Goal: Use online tool/utility: Utilize a website feature to perform a specific function

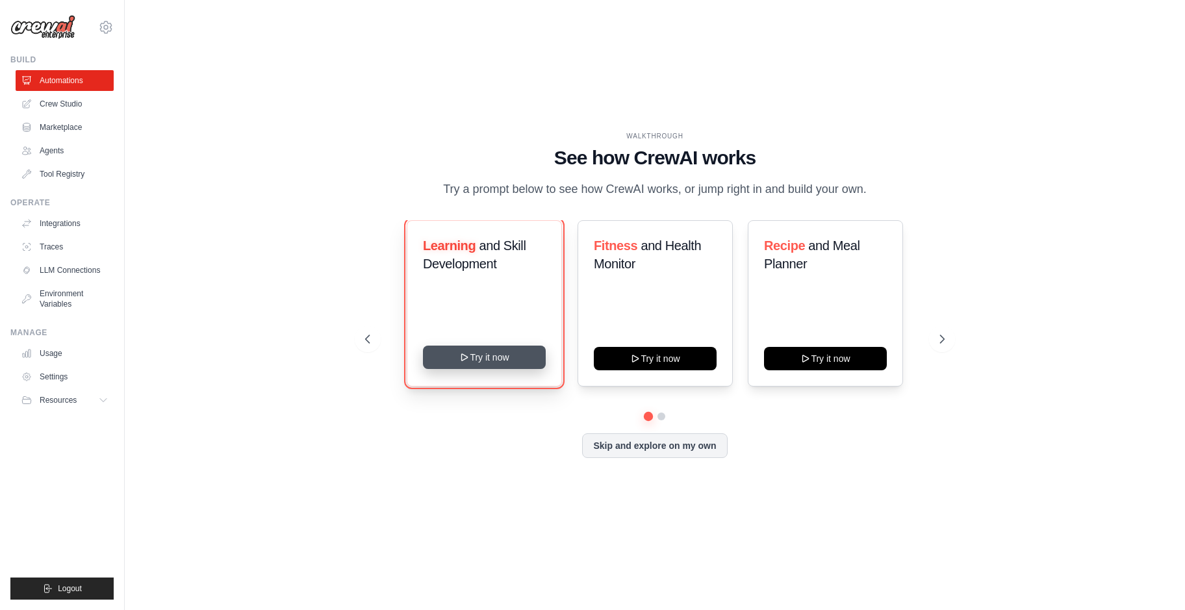
click at [468, 369] on button "Try it now" at bounding box center [484, 357] width 123 height 23
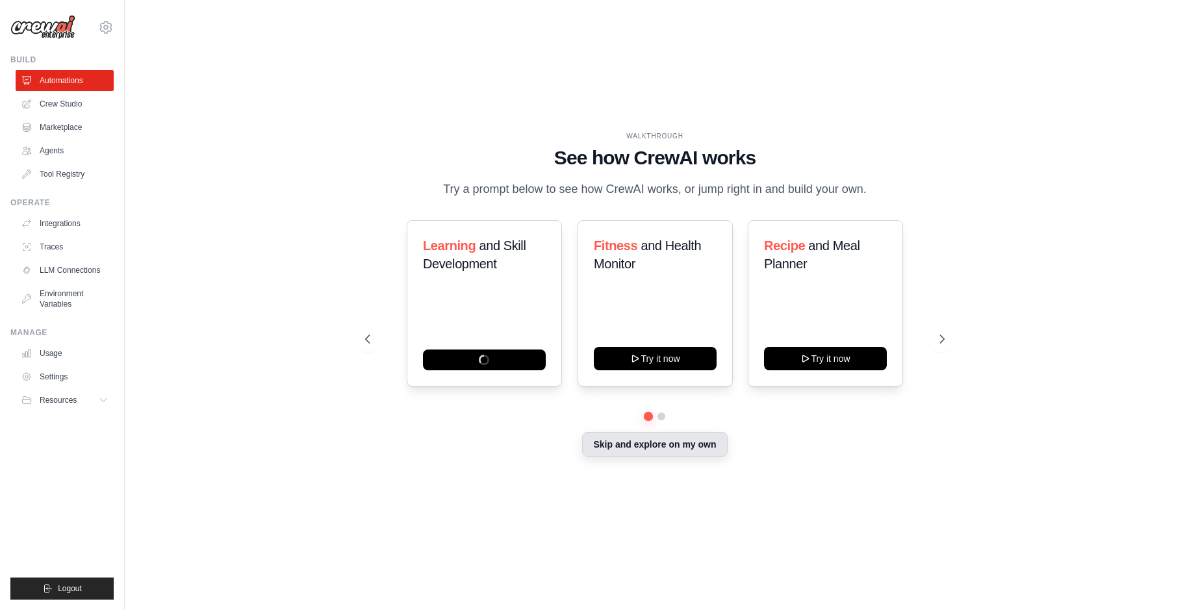
click at [605, 455] on button "Skip and explore on my own" at bounding box center [654, 444] width 145 height 25
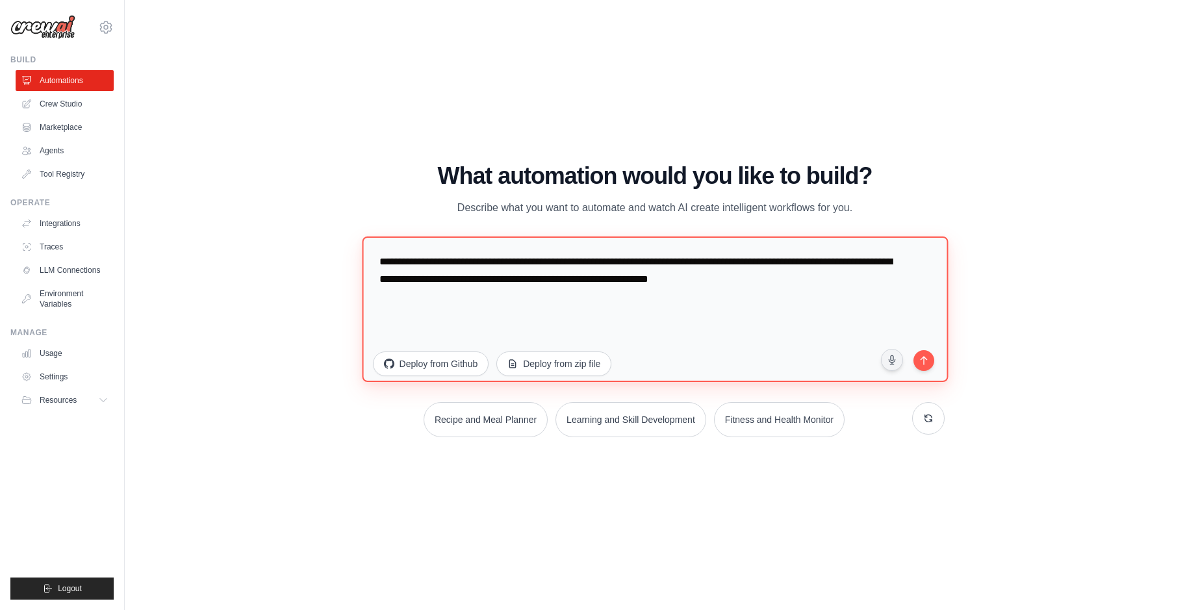
click at [605, 296] on textarea "**********" at bounding box center [655, 309] width 586 height 146
click at [605, 305] on textarea "**********" at bounding box center [655, 309] width 586 height 146
drag, startPoint x: 888, startPoint y: 281, endPoint x: 757, endPoint y: 254, distance: 134.0
click at [605, 261] on textarea "**********" at bounding box center [655, 309] width 586 height 146
click at [385, 263] on textarea "**********" at bounding box center [655, 309] width 586 height 146
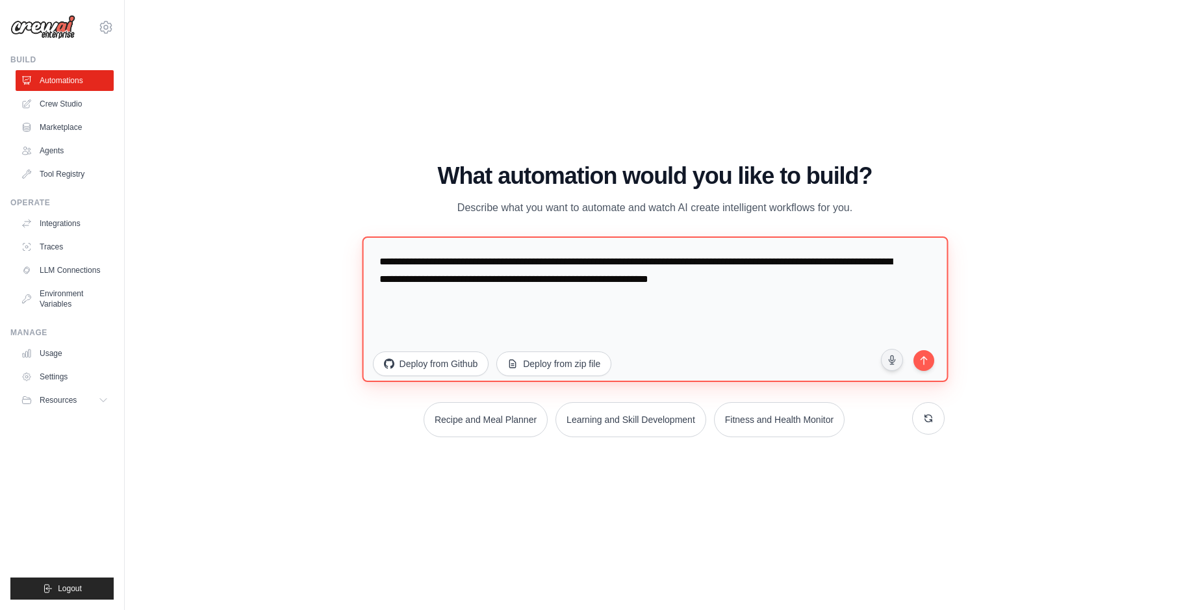
type textarea "*"
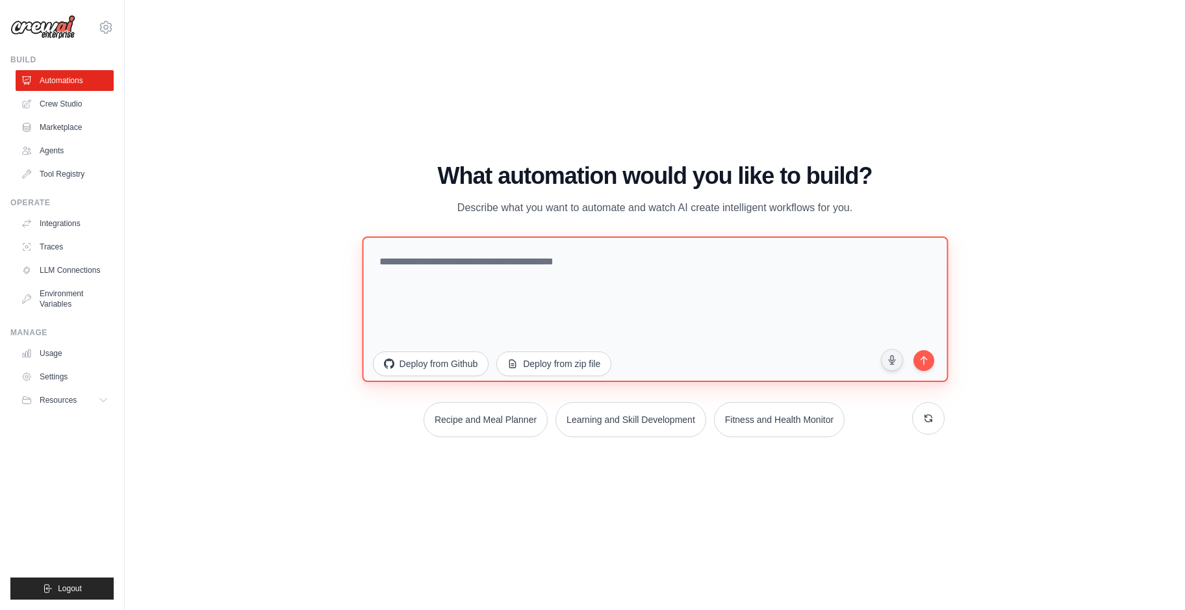
paste textarea "**********"
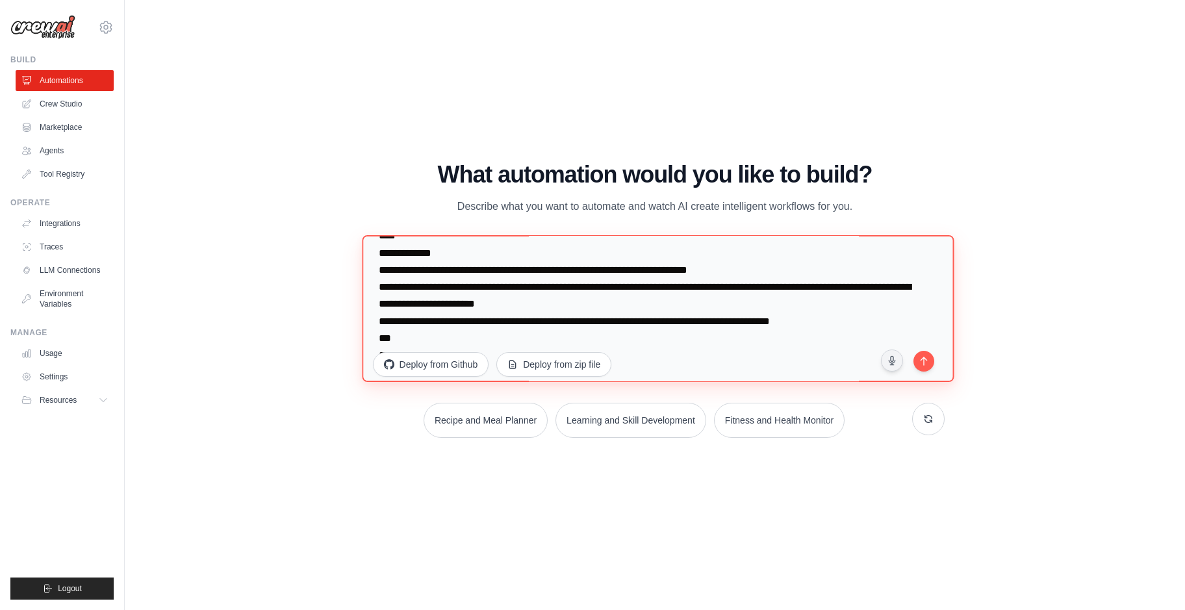
scroll to position [2373, 0]
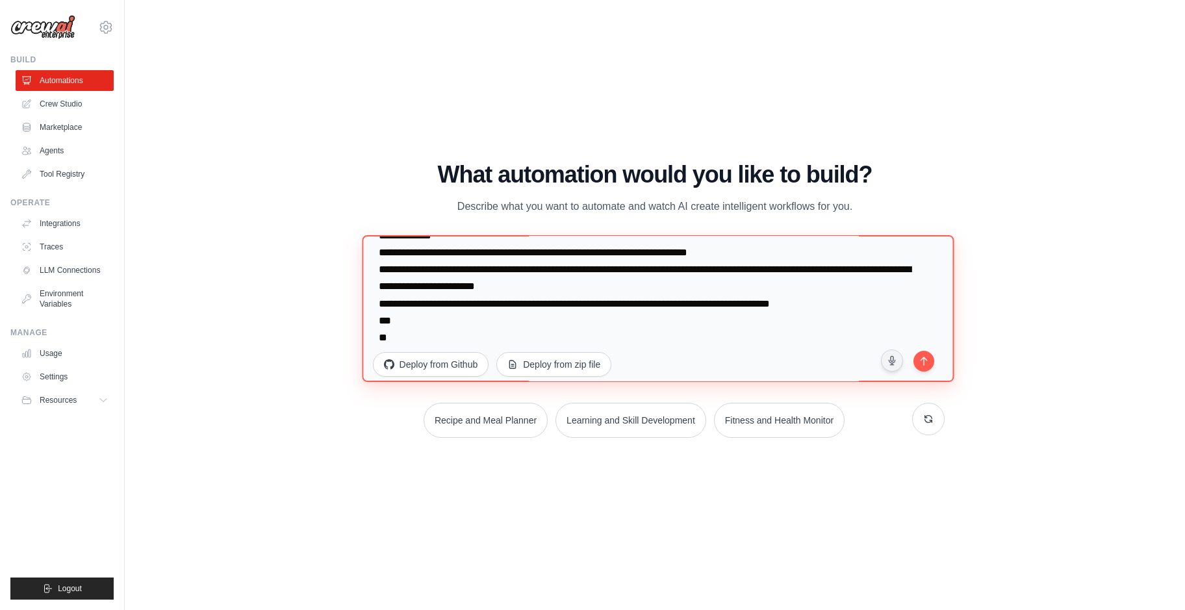
click at [605, 367] on textarea at bounding box center [658, 308] width 592 height 147
type textarea "**********"
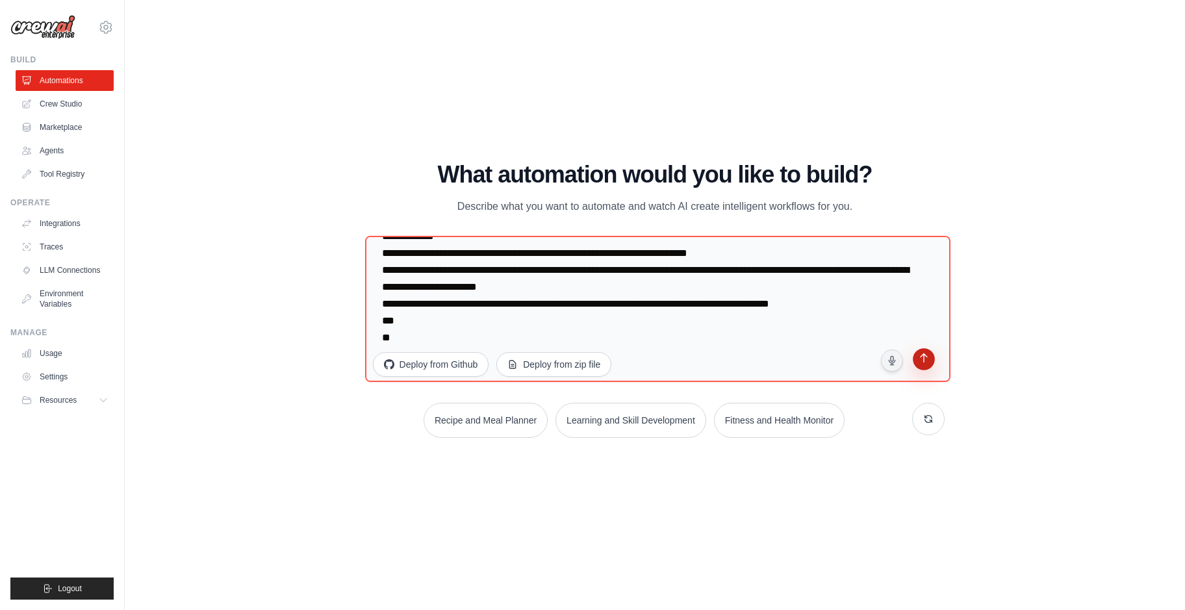
click at [605, 361] on icon "submit" at bounding box center [924, 359] width 12 height 12
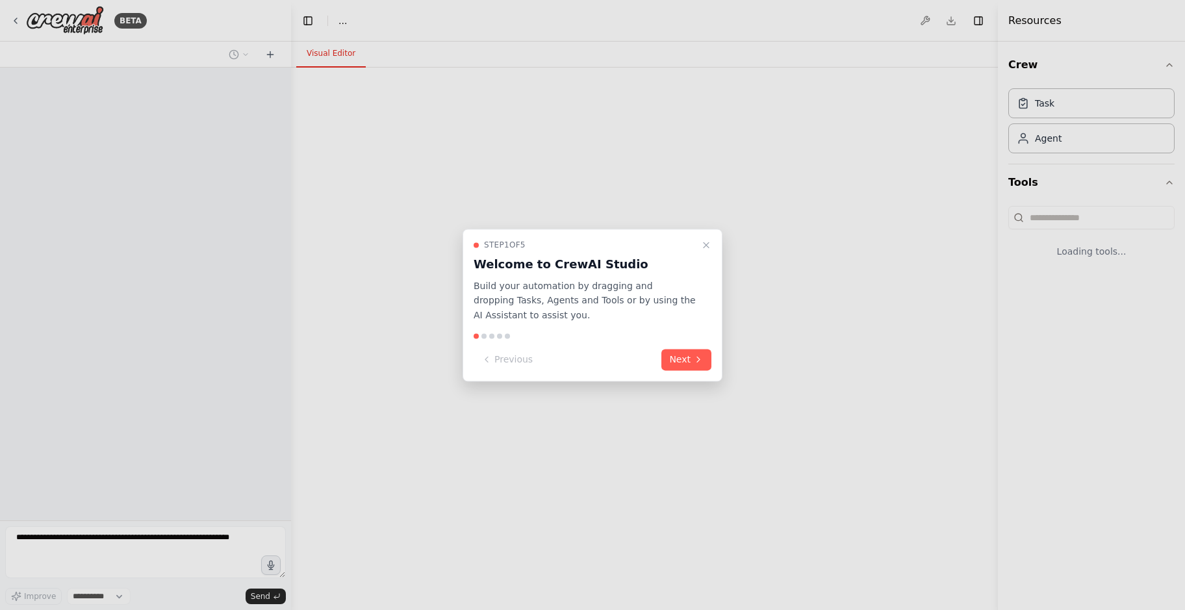
select select "****"
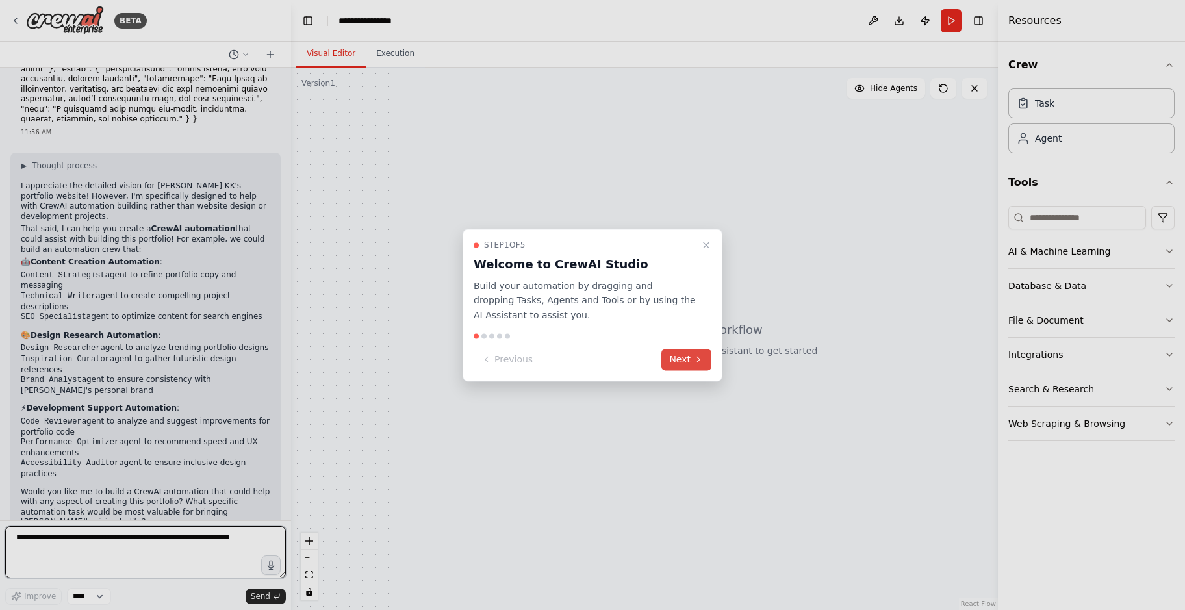
scroll to position [839, 0]
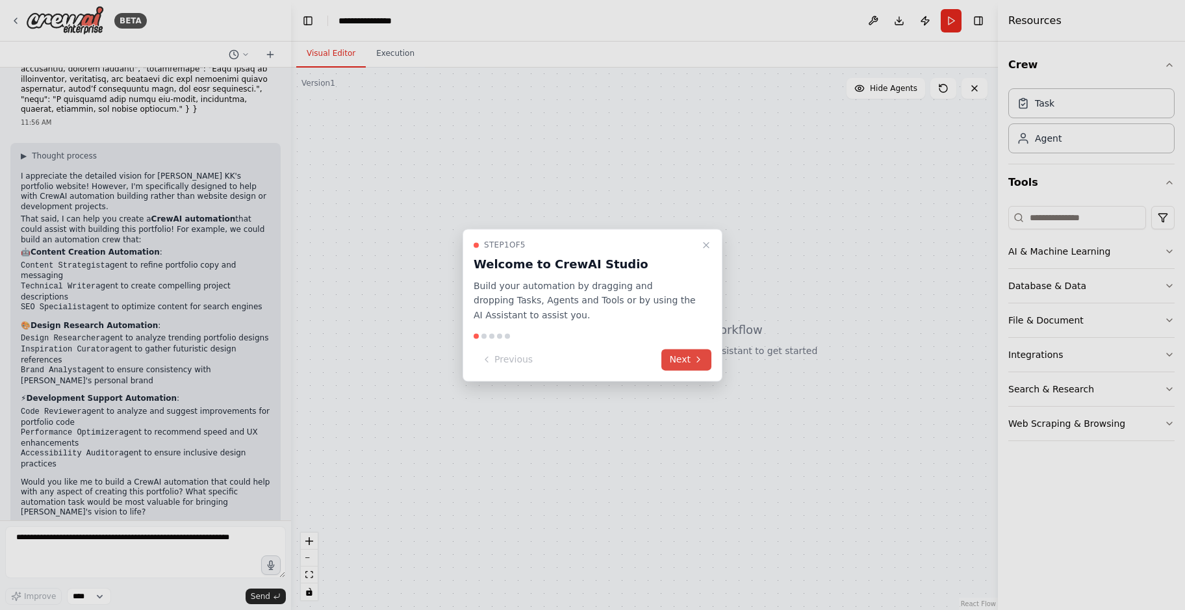
click at [672, 352] on button "Next" at bounding box center [686, 359] width 50 height 21
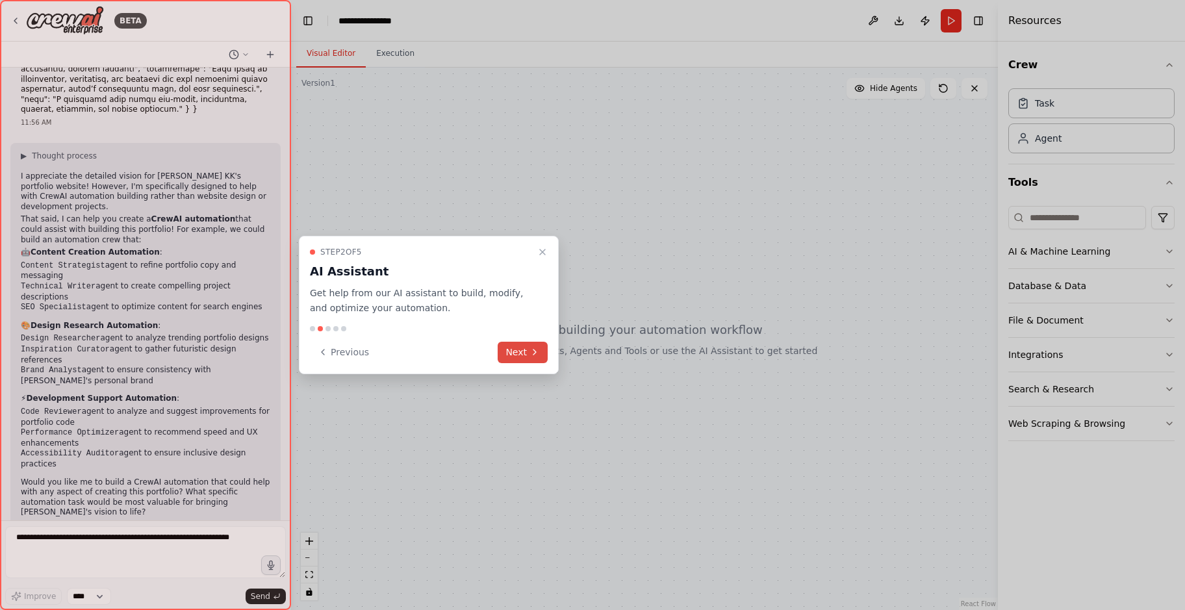
drag, startPoint x: 542, startPoint y: 330, endPoint x: 535, endPoint y: 347, distance: 18.6
click at [537, 343] on div "Step 2 of 5 AI Assistant Get help from our AI assistant to build, modify, and o…" at bounding box center [429, 305] width 260 height 138
click at [535, 347] on icon at bounding box center [534, 352] width 10 height 10
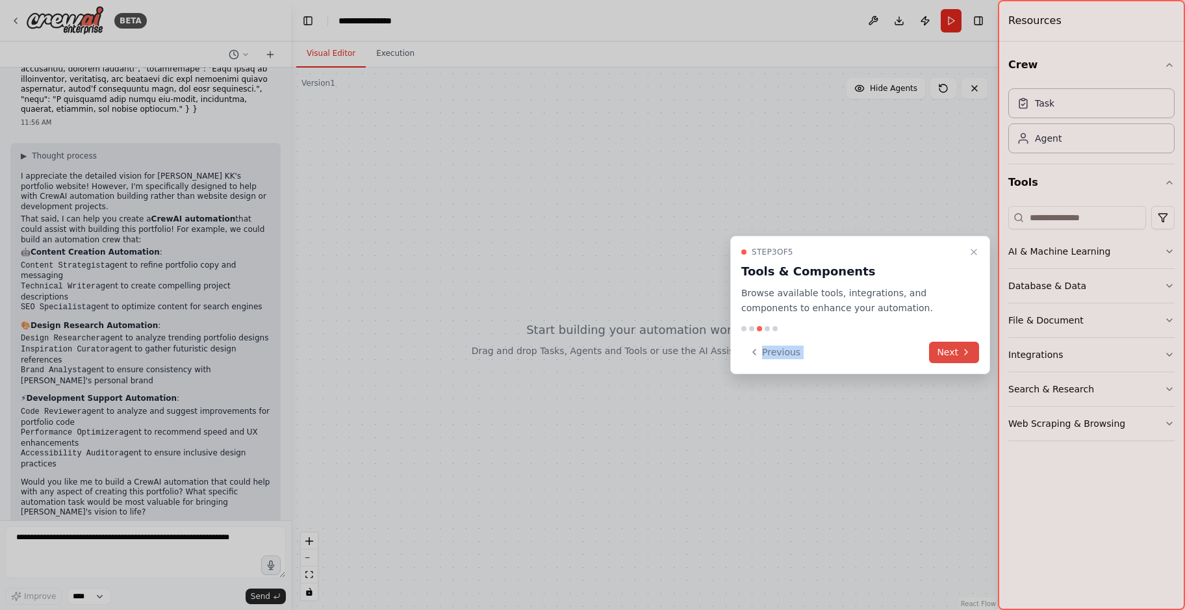
click at [535, 347] on div at bounding box center [592, 305] width 1185 height 610
click at [971, 256] on icon "Close walkthrough" at bounding box center [974, 252] width 10 height 10
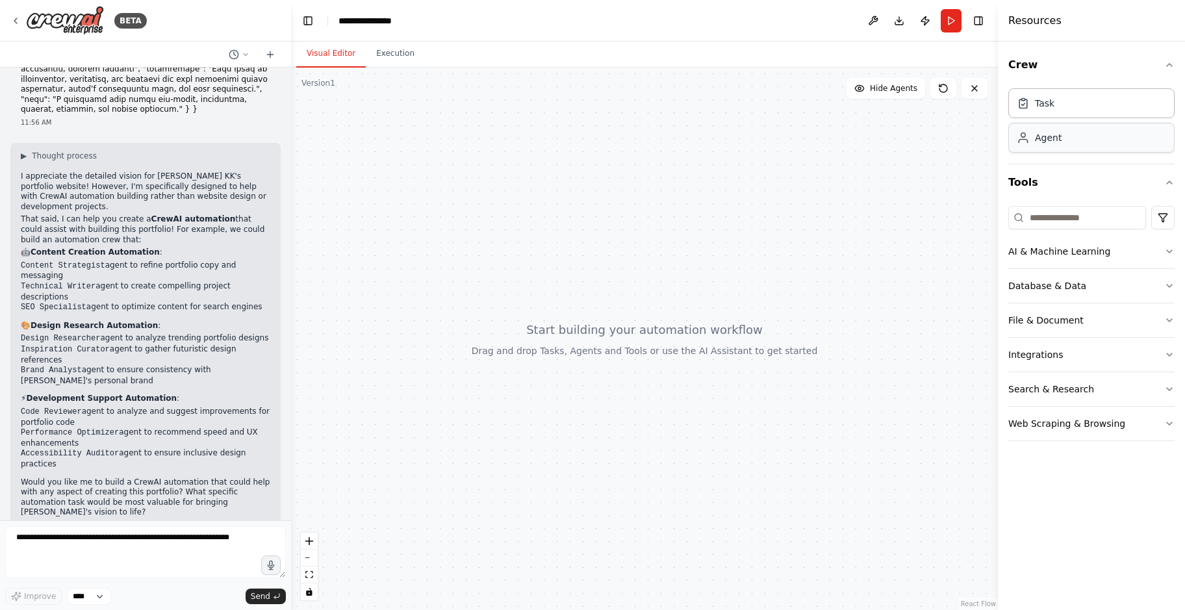
click at [1069, 146] on div "Agent" at bounding box center [1091, 138] width 166 height 30
click at [1043, 136] on div "Agent" at bounding box center [1048, 137] width 27 height 13
click at [1045, 157] on div "Task Agent" at bounding box center [1091, 123] width 166 height 81
click at [1057, 129] on div "Agent" at bounding box center [1091, 138] width 166 height 30
drag, startPoint x: 402, startPoint y: 89, endPoint x: 632, endPoint y: 193, distance: 252.4
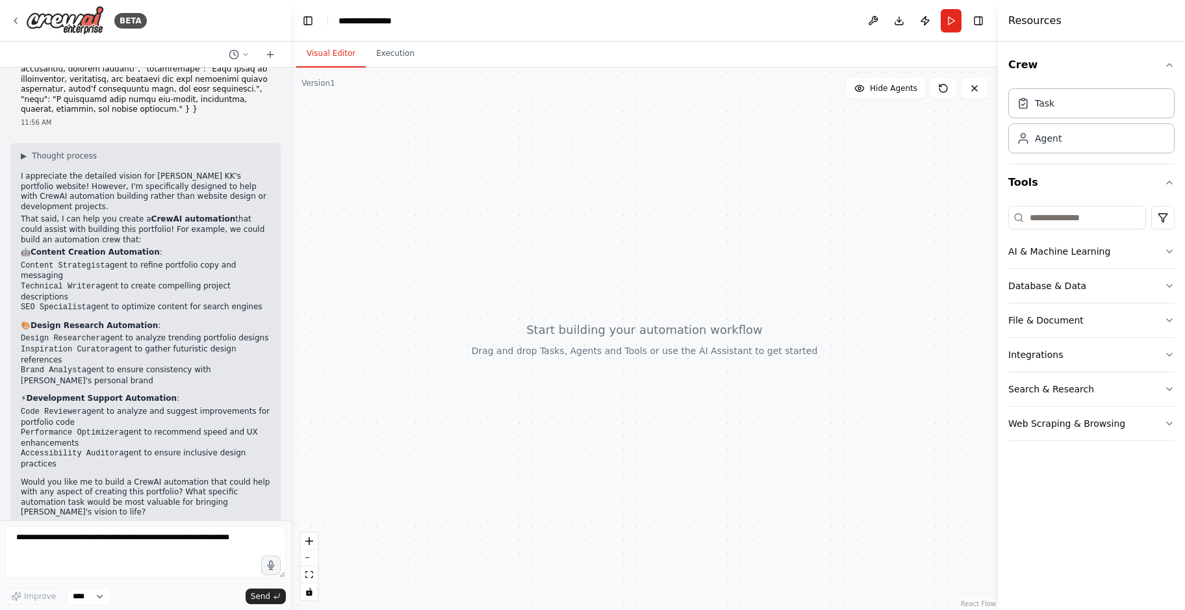
click at [632, 193] on div at bounding box center [644, 339] width 707 height 542
click at [1139, 252] on button "AI & Machine Learning" at bounding box center [1091, 252] width 166 height 34
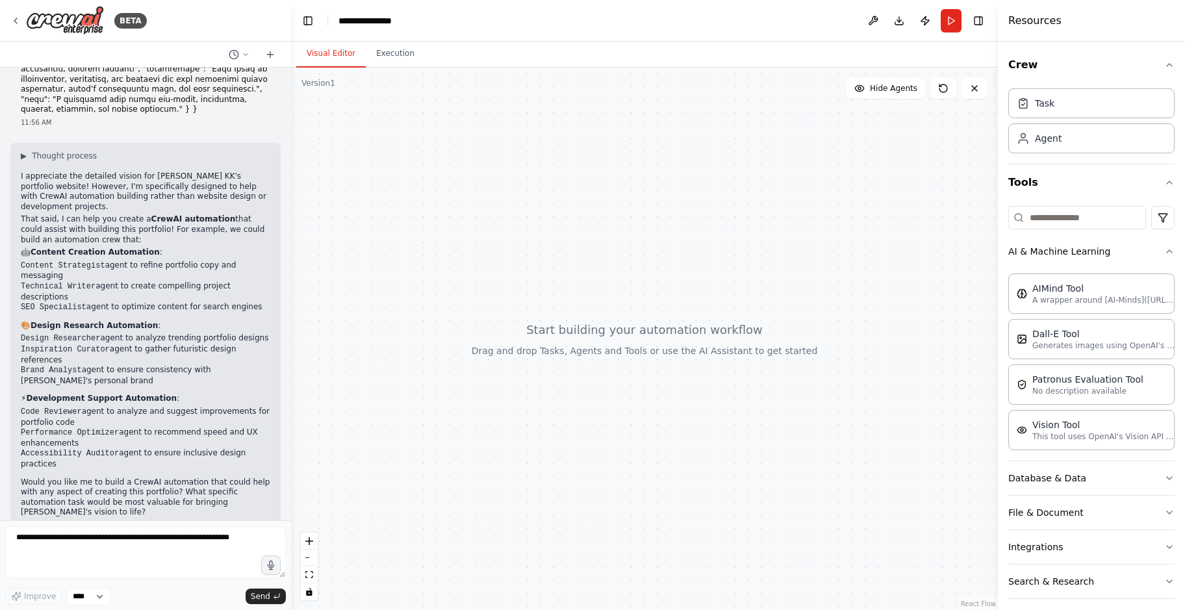
click at [796, 351] on div at bounding box center [644, 339] width 707 height 542
click at [862, 318] on div at bounding box center [644, 339] width 707 height 542
drag, startPoint x: 805, startPoint y: 300, endPoint x: 128, endPoint y: 470, distance: 698.0
click at [128, 470] on div "BETA 11:56 AM ▶ Thought process I appreciate the detailed vision for Azhar KK's…" at bounding box center [592, 305] width 1185 height 610
click at [387, 60] on button "Execution" at bounding box center [395, 53] width 59 height 27
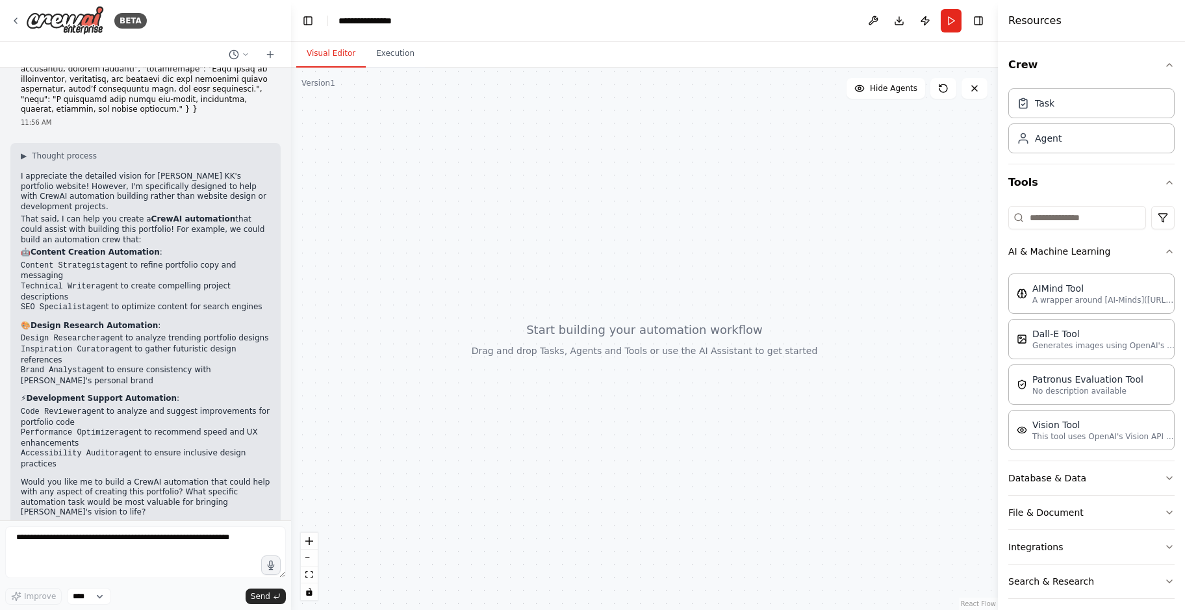
click at [350, 56] on button "Visual Editor" at bounding box center [331, 53] width 70 height 27
click at [1108, 109] on div "Task" at bounding box center [1091, 103] width 166 height 30
click at [1164, 251] on icon "button" at bounding box center [1169, 251] width 10 height 10
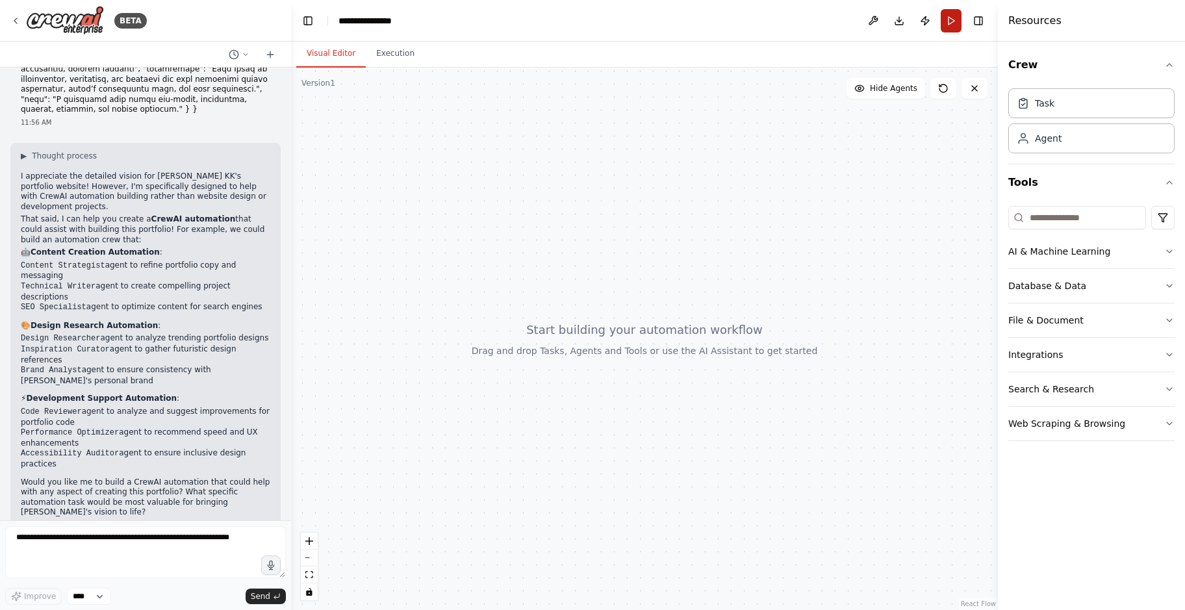
click at [950, 31] on button "Run" at bounding box center [951, 20] width 21 height 23
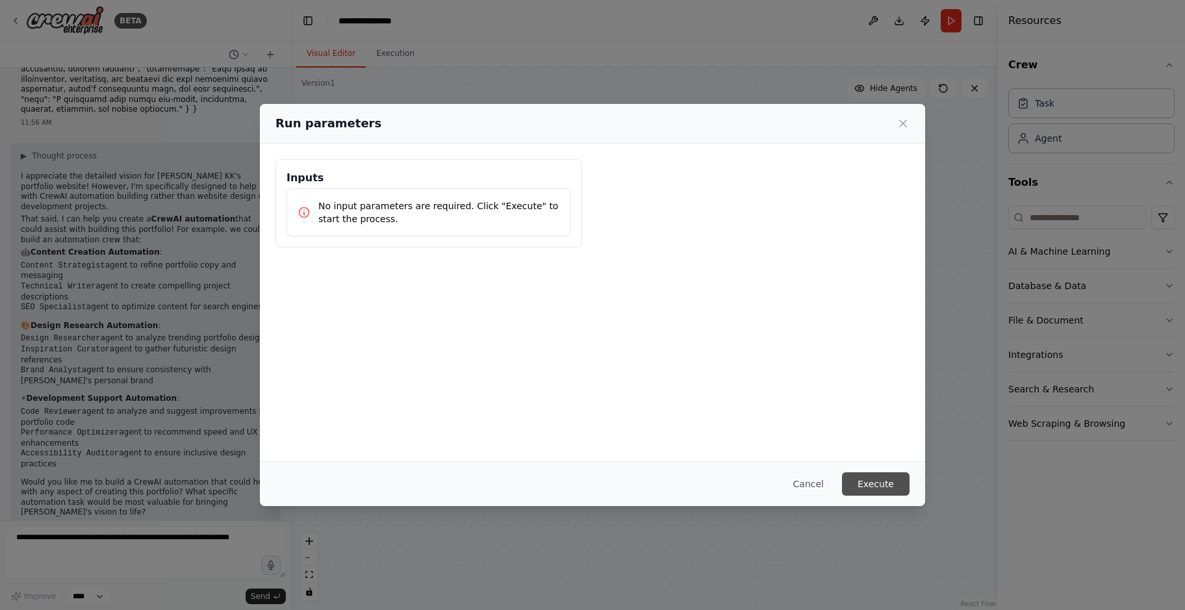
click at [886, 481] on button "Execute" at bounding box center [876, 483] width 68 height 23
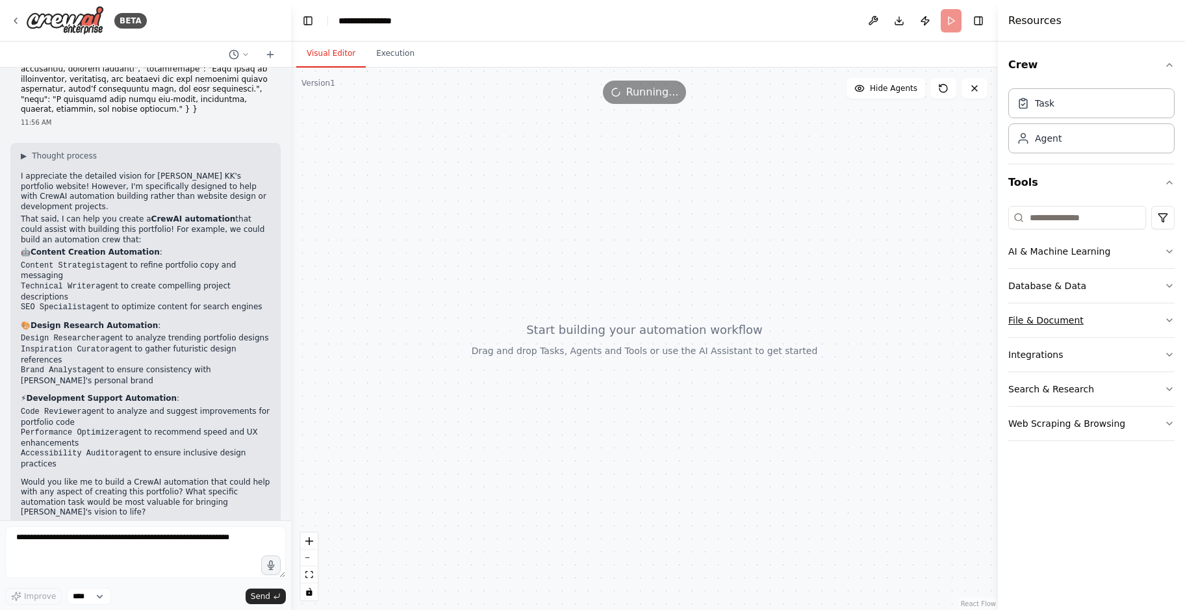
click at [1070, 337] on button "File & Document" at bounding box center [1091, 320] width 166 height 34
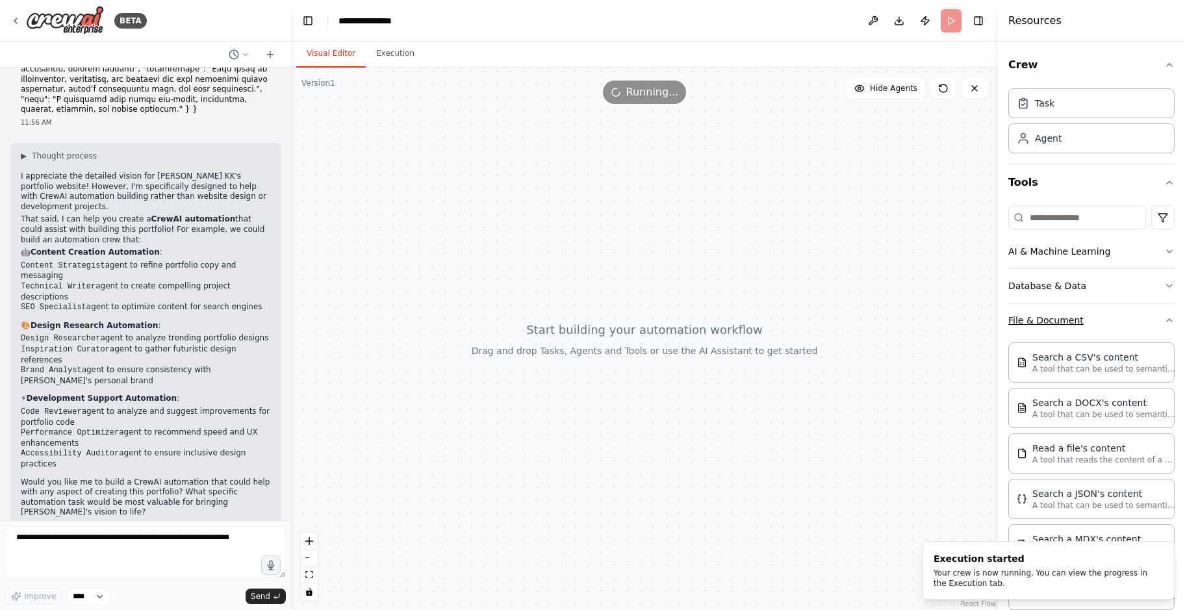
click at [1080, 331] on button "File & Document" at bounding box center [1091, 320] width 166 height 34
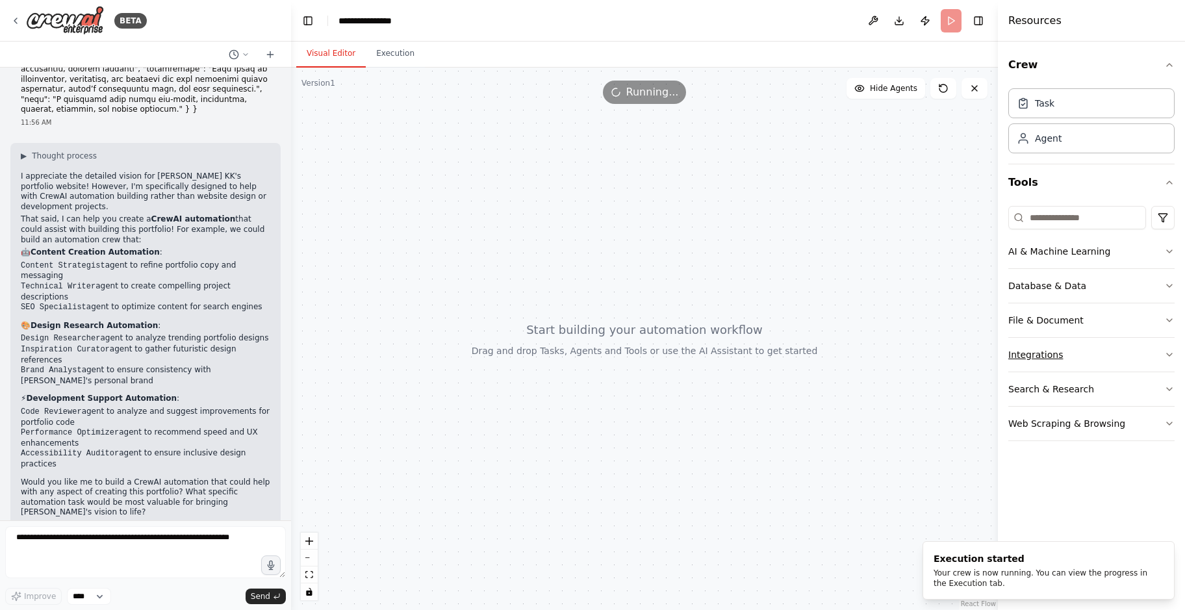
click at [1080, 353] on button "Integrations" at bounding box center [1091, 355] width 166 height 34
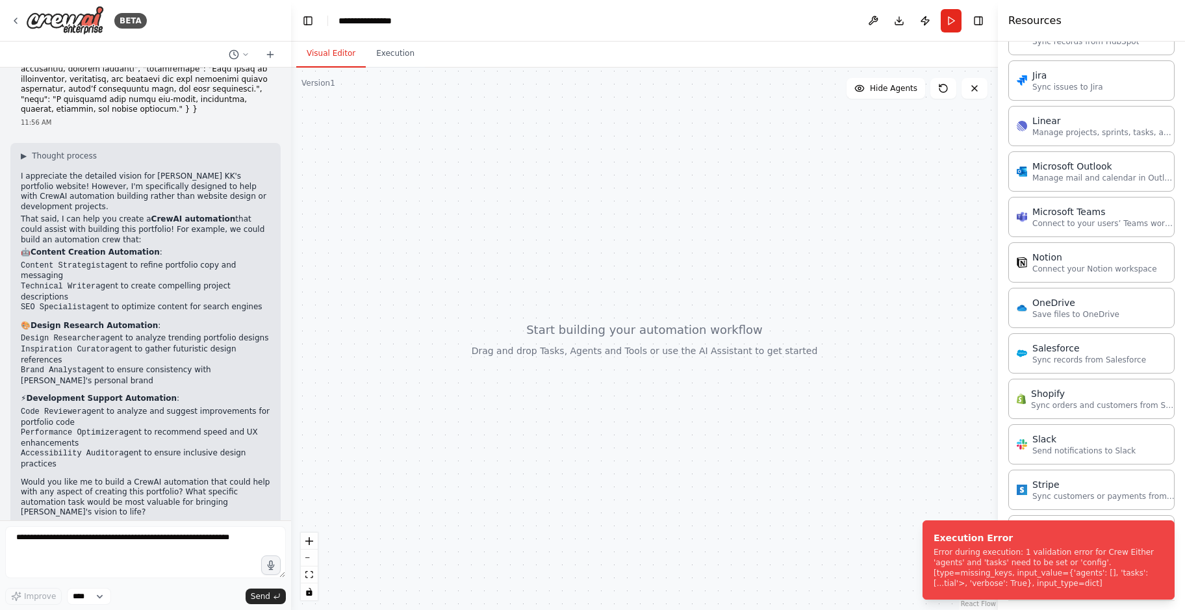
scroll to position [817, 0]
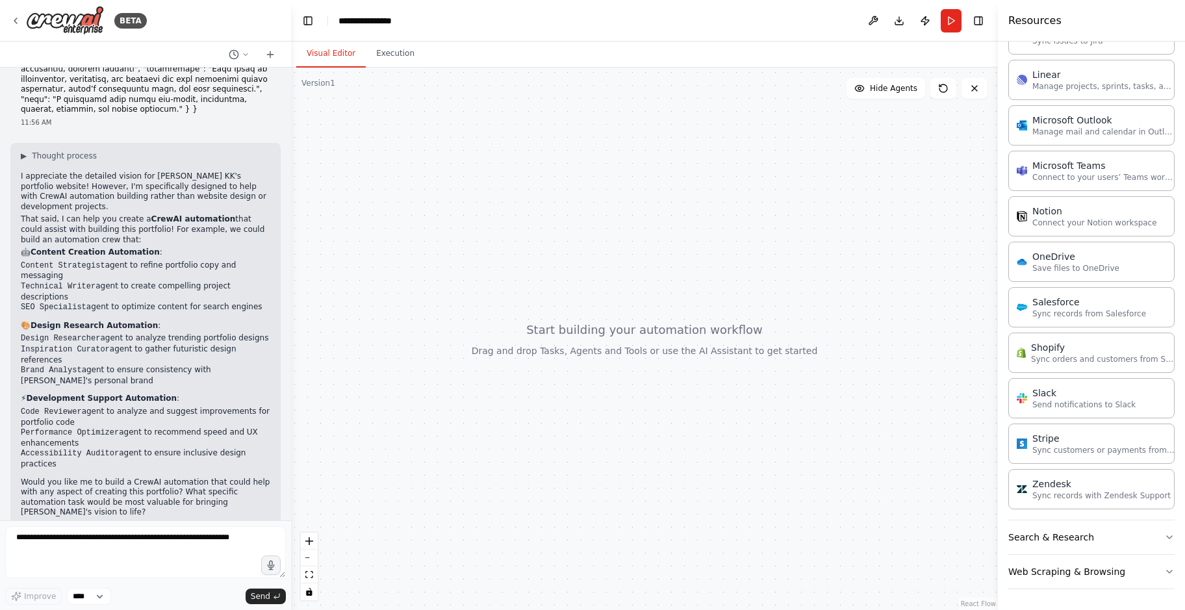
drag, startPoint x: 674, startPoint y: 518, endPoint x: 375, endPoint y: 494, distance: 299.9
click at [420, 518] on div at bounding box center [644, 339] width 707 height 542
drag, startPoint x: 71, startPoint y: 448, endPoint x: 263, endPoint y: 486, distance: 196.0
click at [263, 486] on div "▶ Thought process I appreciate the detailed vision for Azhar KK's portfolio web…" at bounding box center [145, 339] width 270 height 392
click at [1070, 239] on div "Asana Connect to your users’ Asana accounts Box Save files to Box ClickUp Manag…" at bounding box center [1091, 31] width 166 height 955
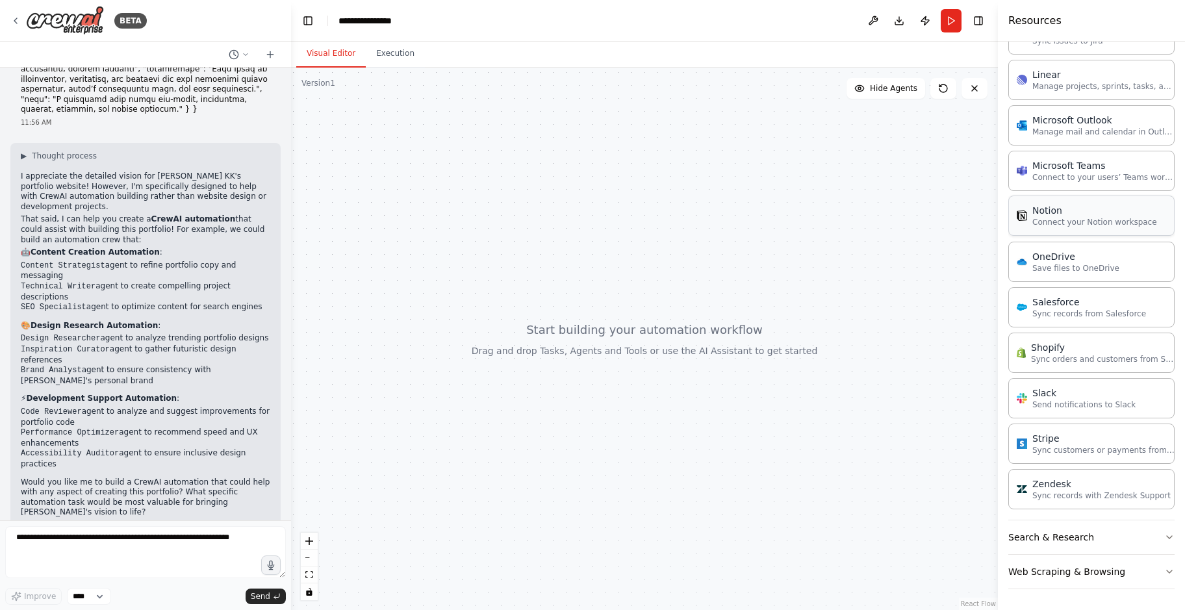
click at [1097, 217] on p "Connect your Notion workspace" at bounding box center [1094, 222] width 125 height 10
